Goal: Task Accomplishment & Management: Manage account settings

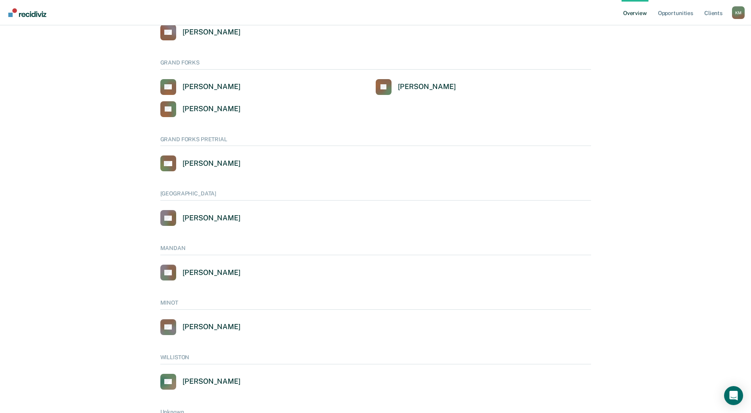
scroll to position [396, 0]
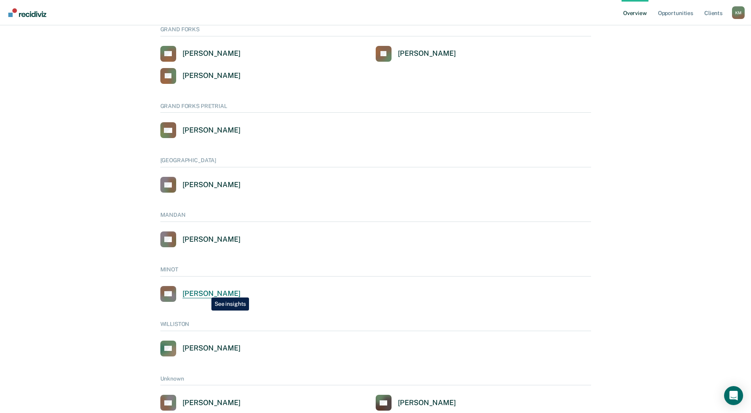
click at [205, 292] on div "[PERSON_NAME]" at bounding box center [211, 293] width 58 height 9
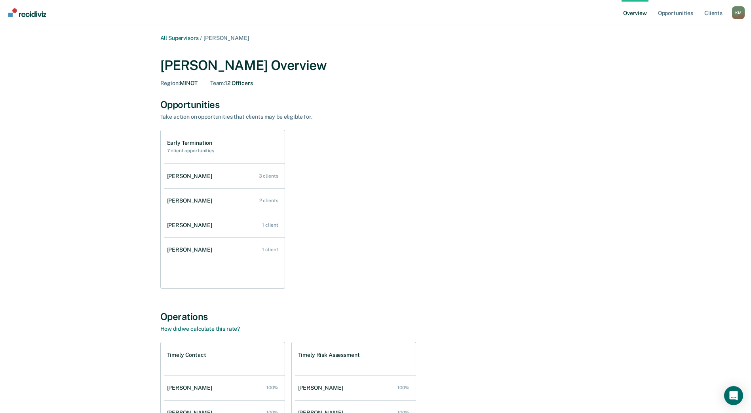
click at [194, 151] on h2 "7 client opportunities" at bounding box center [190, 151] width 47 height 6
click at [712, 15] on link "Client s" at bounding box center [713, 12] width 21 height 25
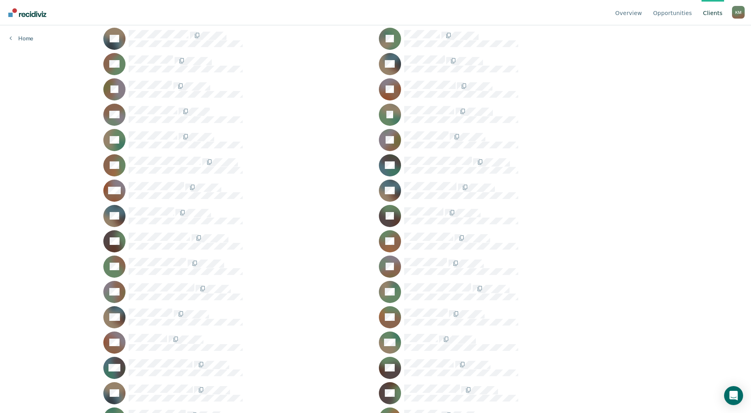
scroll to position [198, 0]
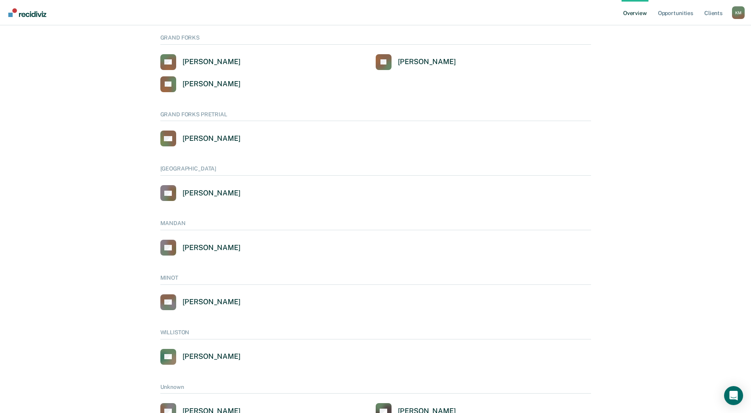
scroll to position [419, 0]
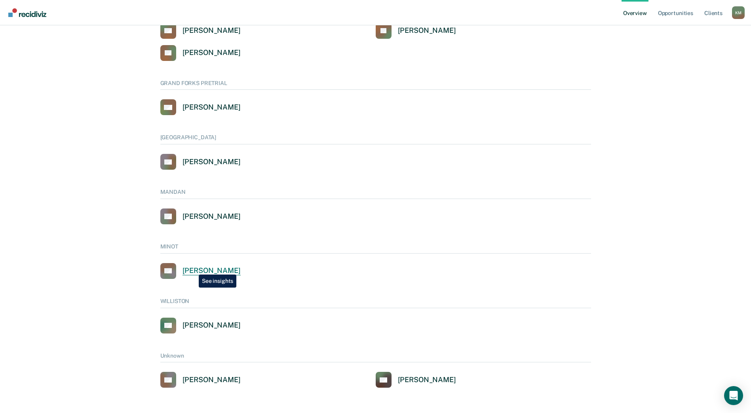
click at [193, 269] on div "[PERSON_NAME]" at bounding box center [211, 270] width 58 height 9
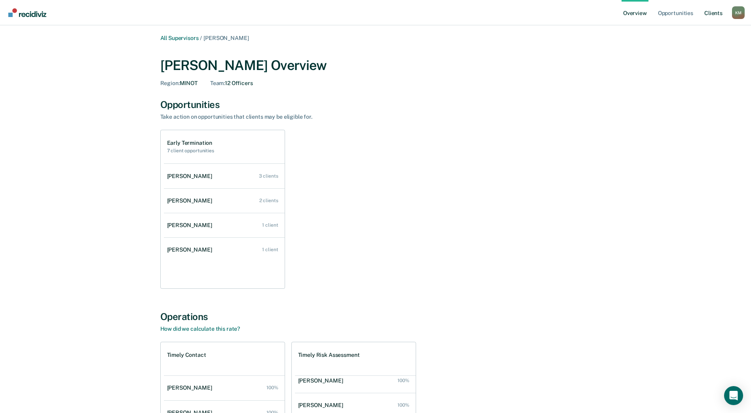
click at [712, 13] on link "Client s" at bounding box center [713, 12] width 21 height 25
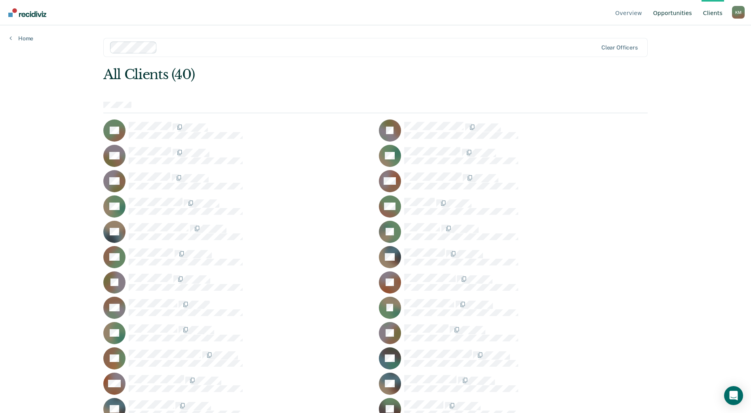
click at [676, 14] on link "Opportunities" at bounding box center [673, 12] width 42 height 25
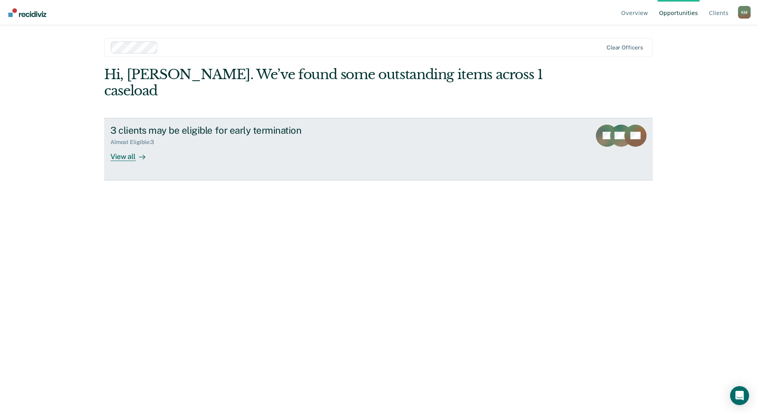
click at [126, 146] on div "View all" at bounding box center [132, 153] width 44 height 15
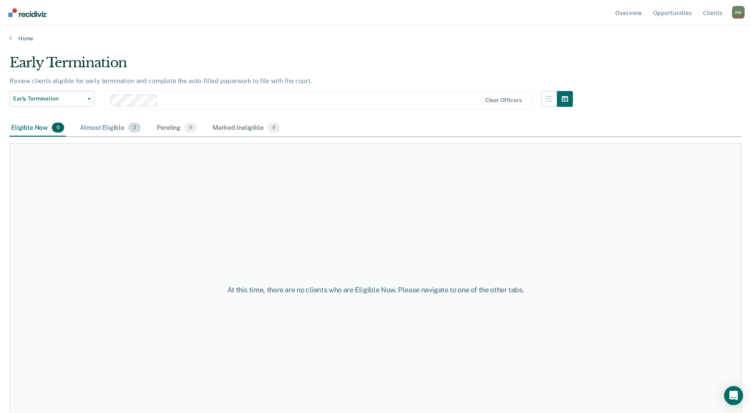
click at [109, 129] on div "Almost Eligible 3" at bounding box center [110, 128] width 64 height 17
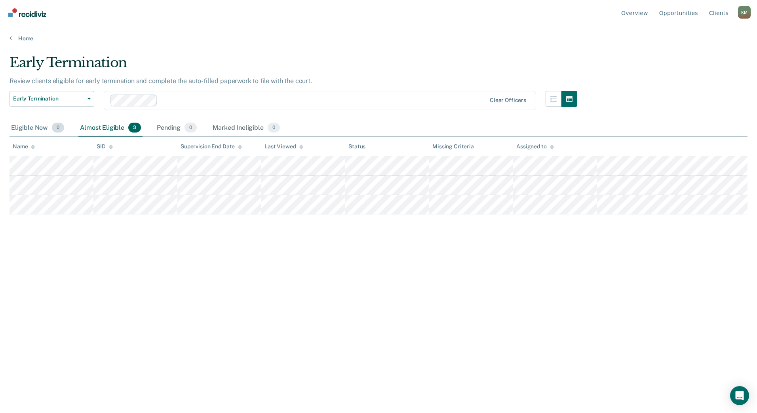
click at [36, 127] on div "Eligible Now 0" at bounding box center [38, 128] width 56 height 17
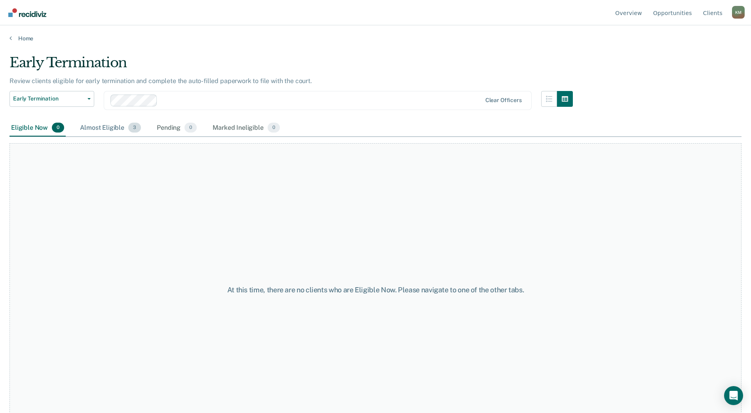
click at [90, 129] on div "Almost Eligible 3" at bounding box center [110, 128] width 64 height 17
